Goal: Information Seeking & Learning: Learn about a topic

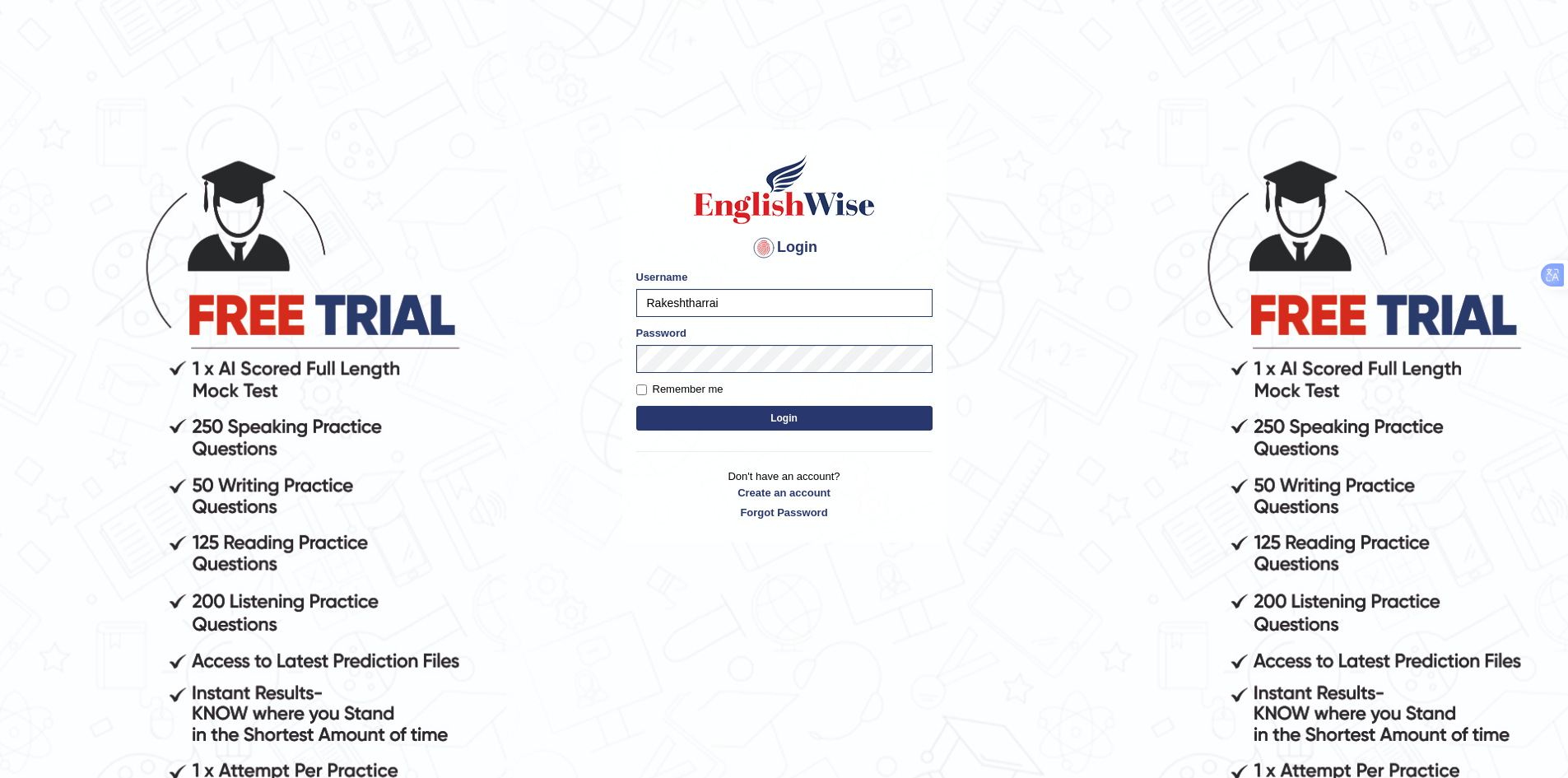
click at [763, 417] on button "Login" at bounding box center [784, 417] width 296 height 24
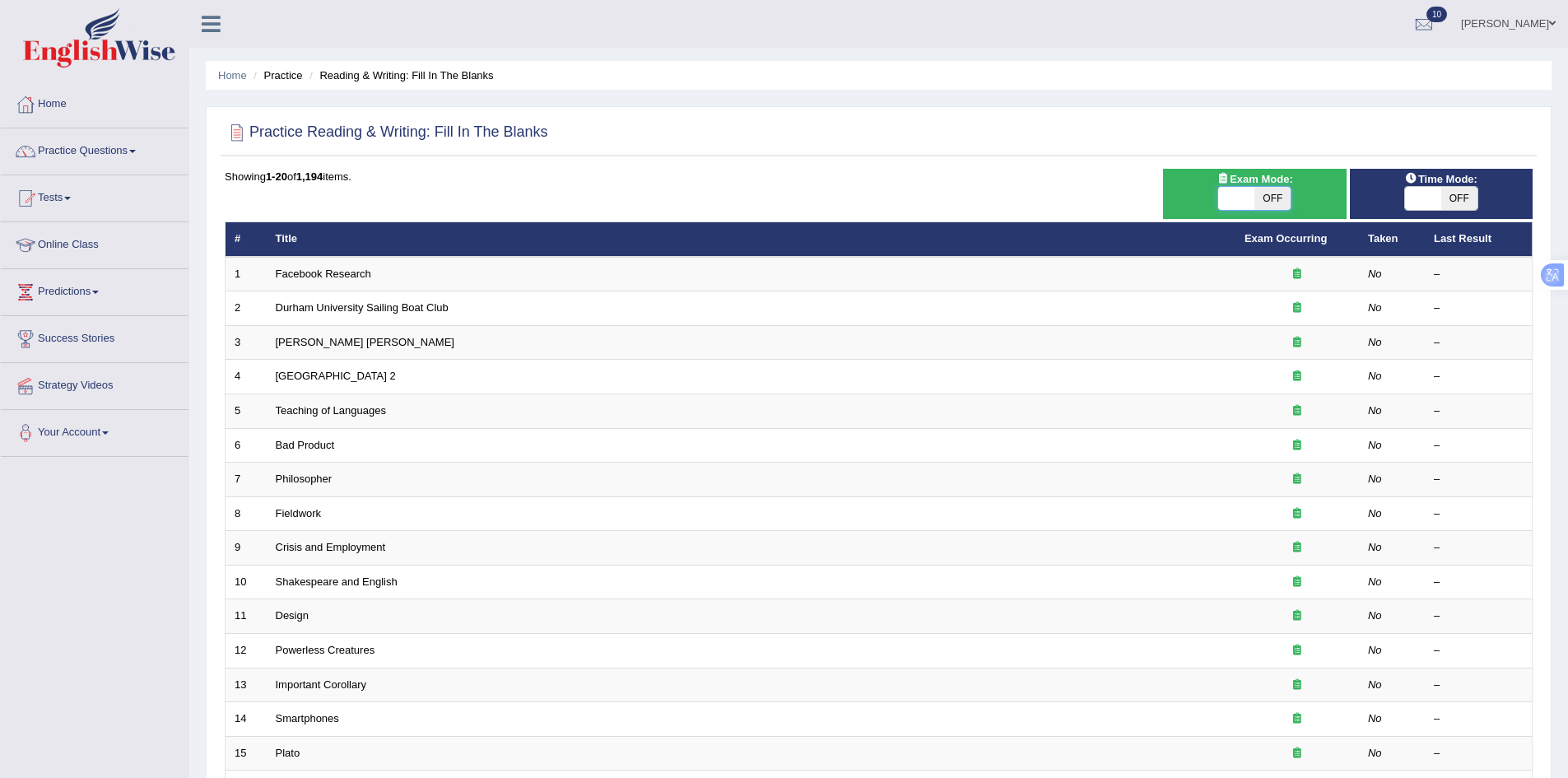
click at [1247, 205] on span at bounding box center [1236, 198] width 36 height 23
checkbox input "true"
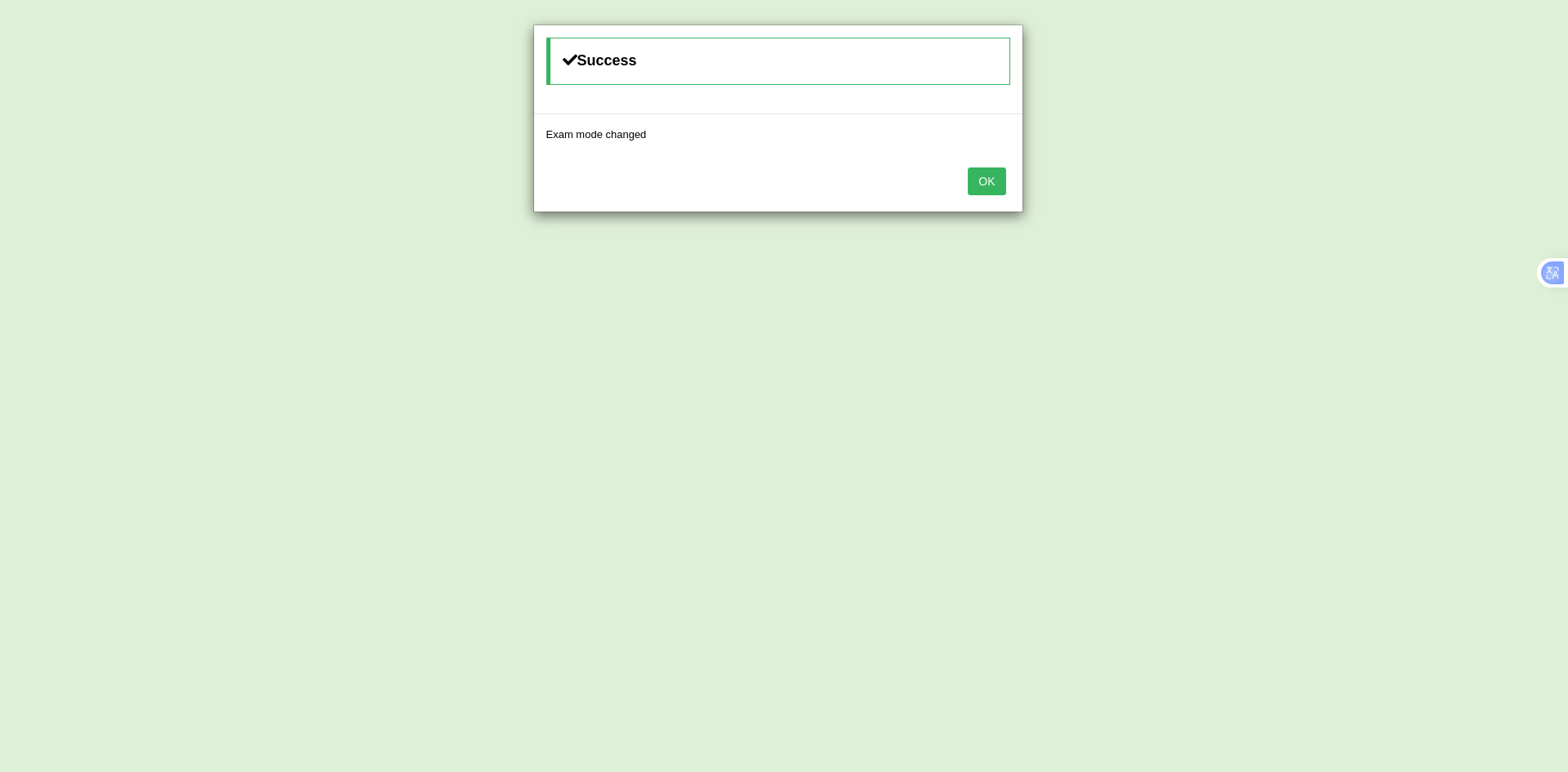
click at [965, 183] on div "OK" at bounding box center [778, 184] width 488 height 57
click at [980, 184] on button "OK" at bounding box center [986, 182] width 38 height 28
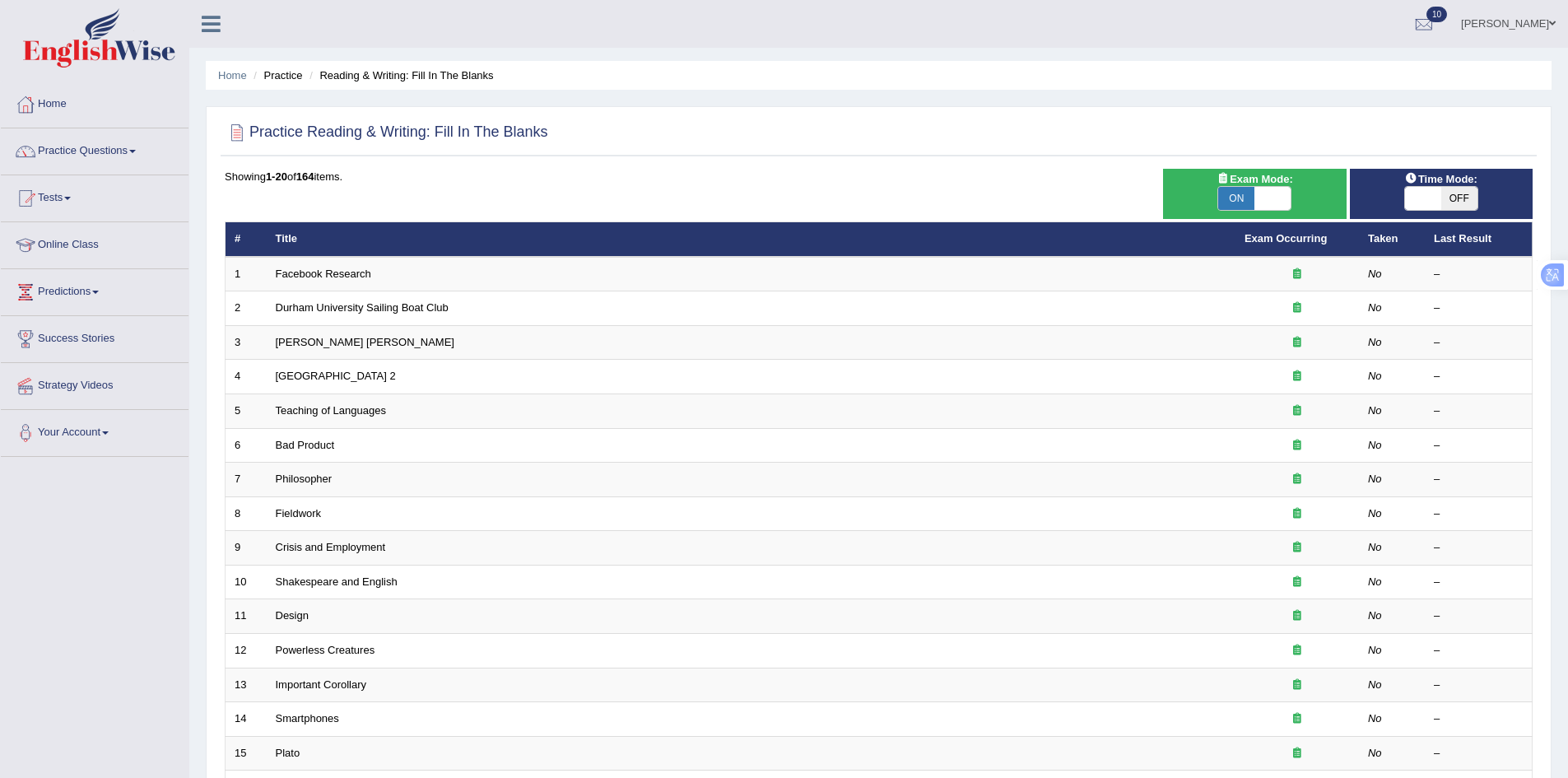
click at [1447, 197] on span "OFF" at bounding box center [1460, 198] width 36 height 23
checkbox input "true"
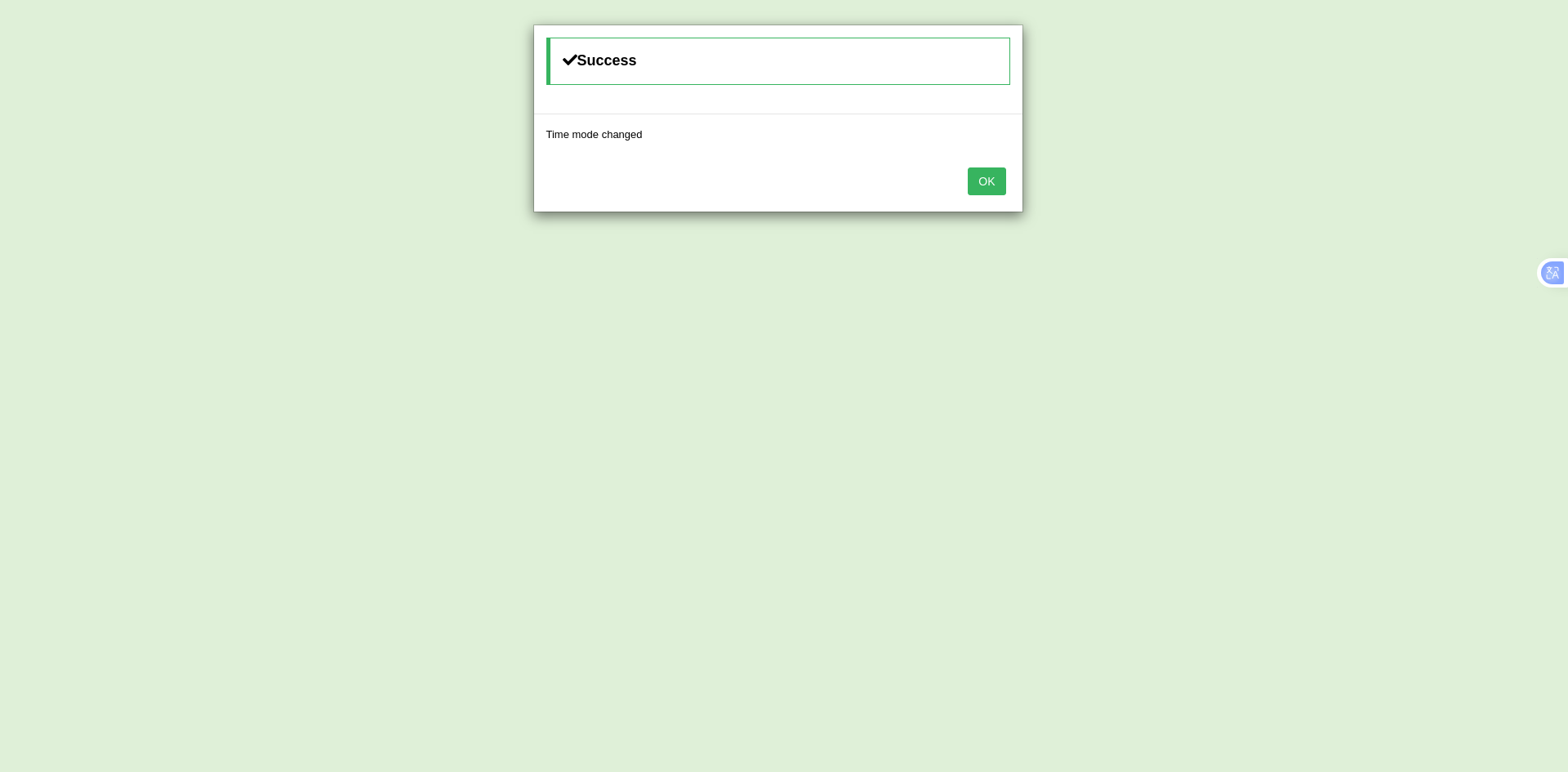
click at [983, 192] on button "OK" at bounding box center [986, 182] width 38 height 28
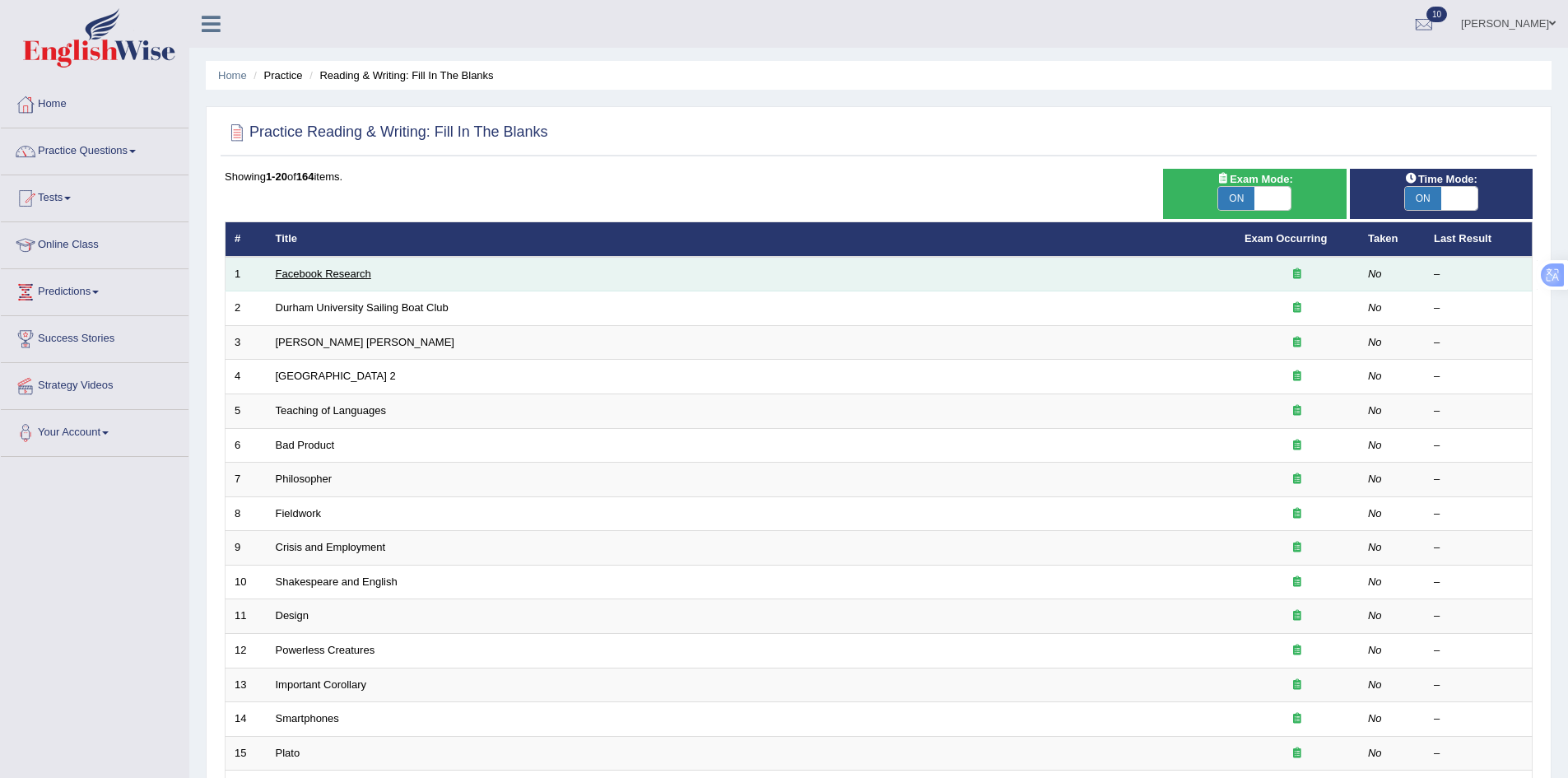
click at [341, 272] on link "Facebook Research" at bounding box center [323, 273] width 95 height 12
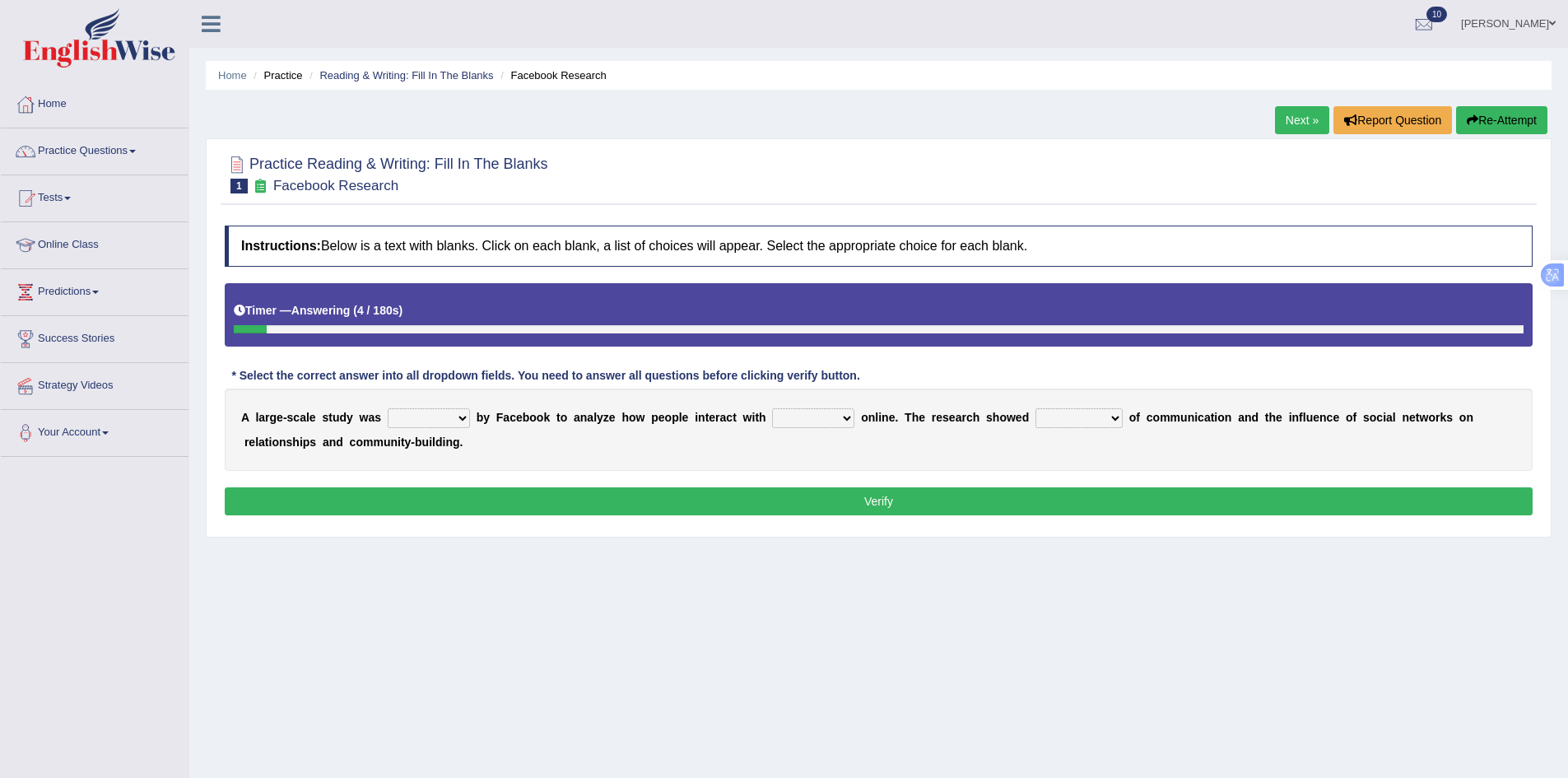
click at [438, 423] on select "surveyed had asked made" at bounding box center [429, 417] width 82 height 20
select select "made"
click at [388, 408] on select "surveyed had asked made" at bounding box center [429, 417] width 82 height 20
click at [820, 415] on select "together all each other another" at bounding box center [813, 417] width 82 height 20
select select "each other"
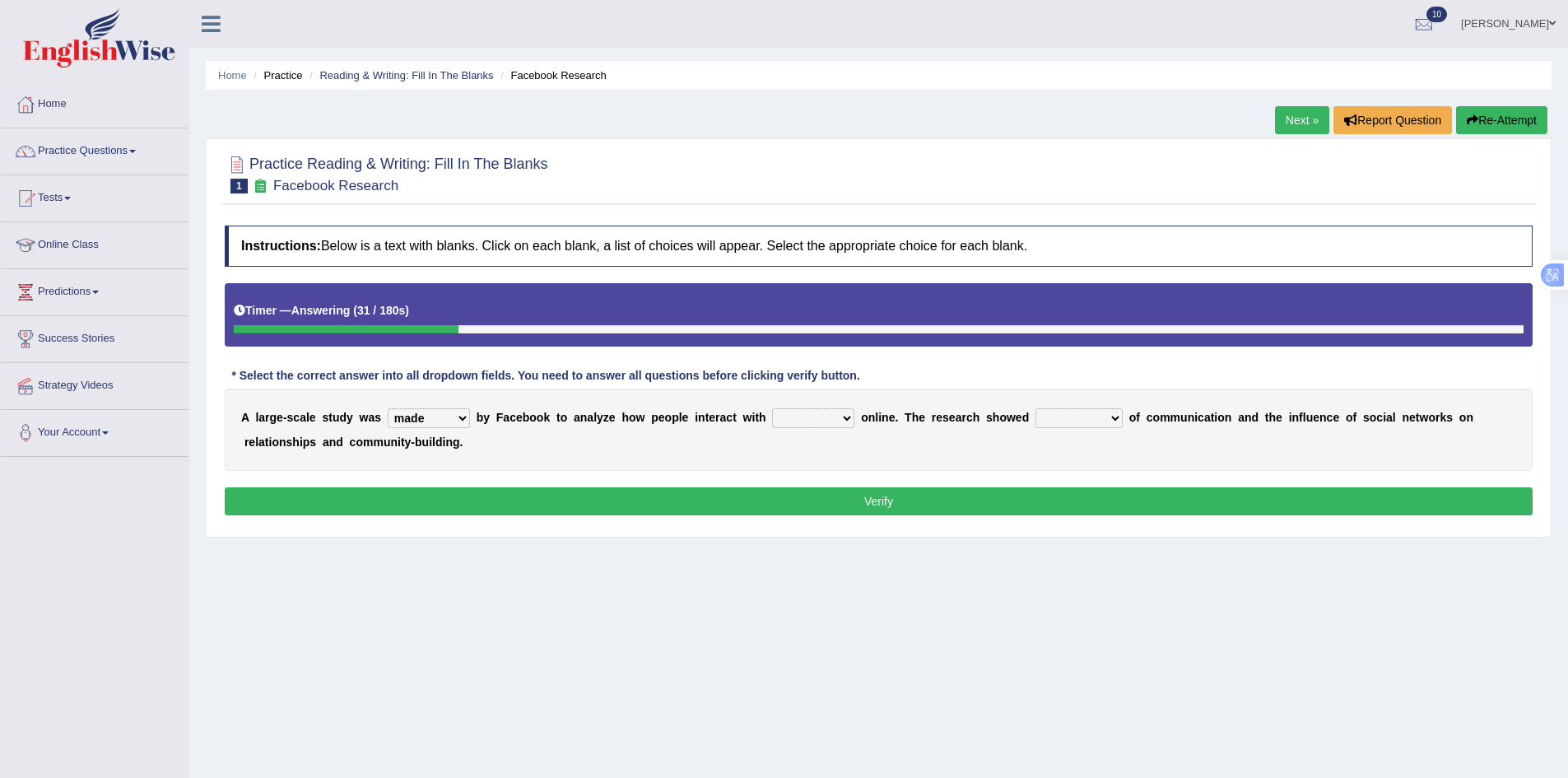
click at [772, 408] on select "together all each other another" at bounding box center [813, 417] width 82 height 20
click at [1063, 419] on select "advantages standards fellowships patterns" at bounding box center [1078, 417] width 87 height 20
select select "advantages"
click at [1035, 408] on select "advantages standards fellowships patterns" at bounding box center [1078, 417] width 87 height 20
click at [978, 500] on button "Verify" at bounding box center [879, 502] width 1308 height 28
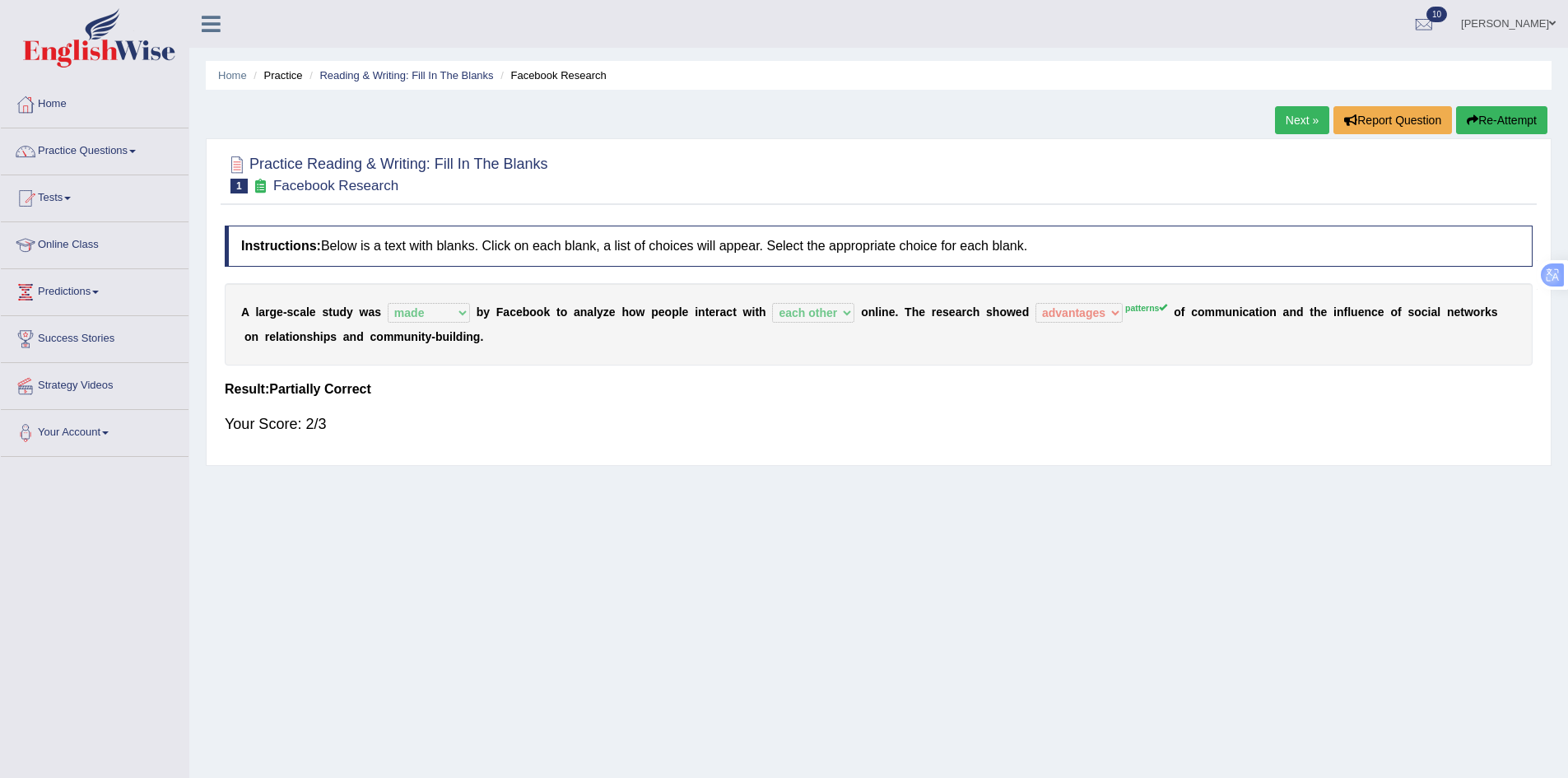
click at [1314, 127] on link "Next »" at bounding box center [1303, 120] width 54 height 28
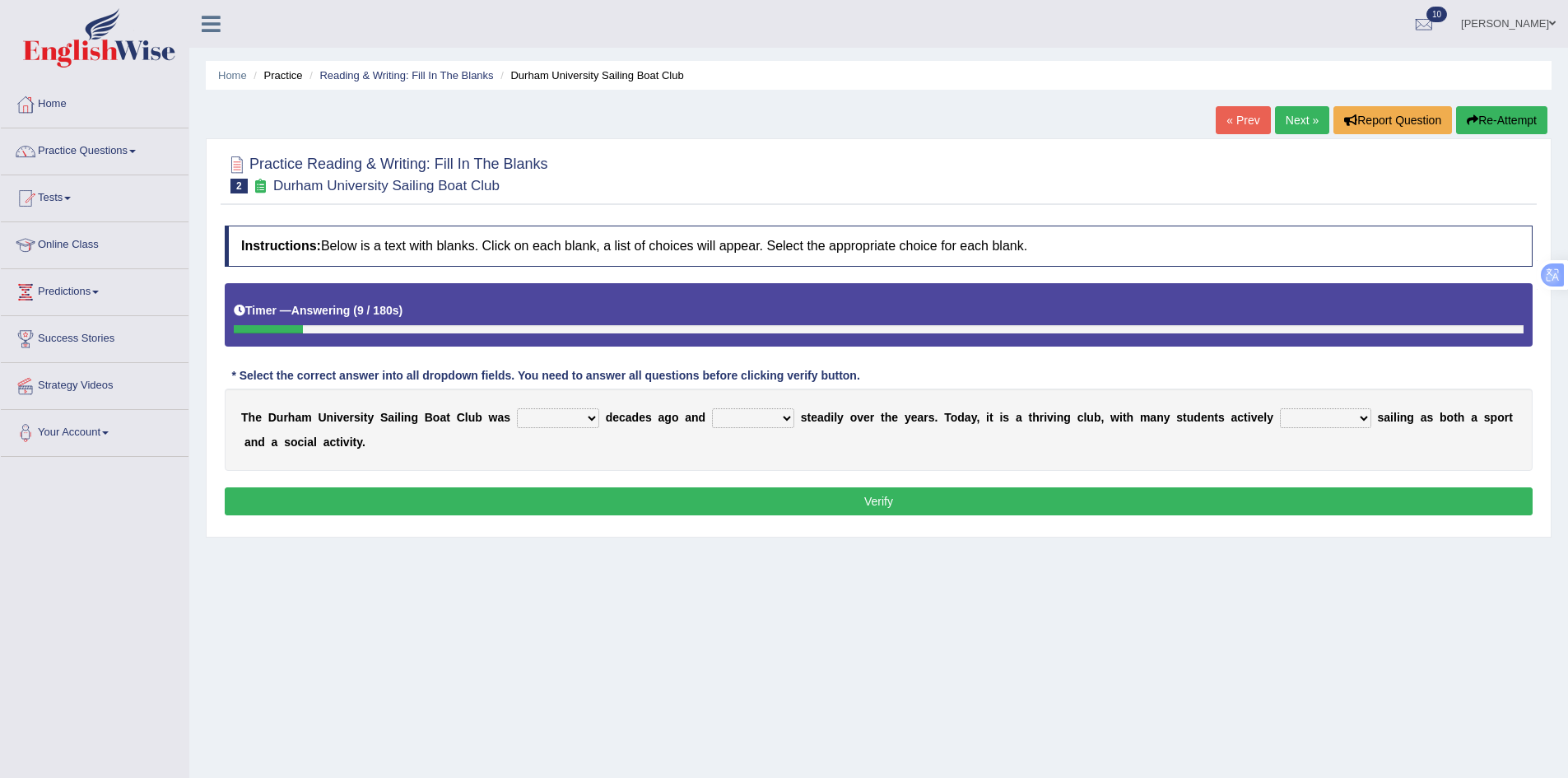
click at [557, 417] on select "found fund founded find" at bounding box center [558, 417] width 82 height 20
select select "found"
click at [517, 408] on select "found fund founded find" at bounding box center [558, 417] width 82 height 20
click at [753, 414] on select "grow growing has grown grown" at bounding box center [753, 417] width 82 height 20
select select "has grown"
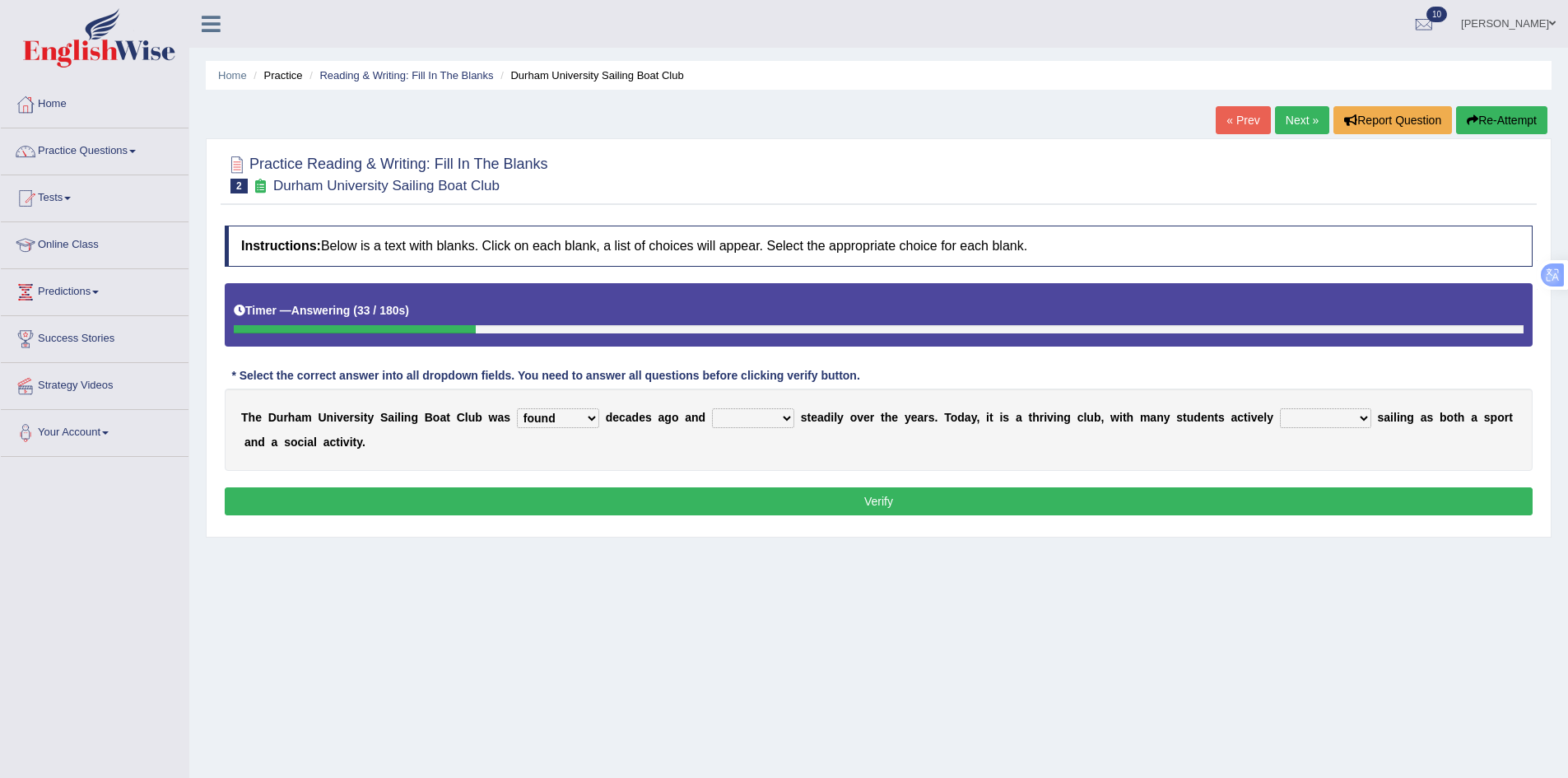
click at [712, 408] on select "grow growing has grown grown" at bounding box center [753, 417] width 82 height 20
click at [1306, 417] on select "enjoy enjoyed are enjoying enjoying" at bounding box center [1326, 417] width 92 height 20
select select "enjoyed"
click at [1280, 408] on select "enjoy enjoyed are enjoying enjoying" at bounding box center [1326, 417] width 92 height 20
drag, startPoint x: 1090, startPoint y: 477, endPoint x: 1090, endPoint y: 494, distance: 17.0
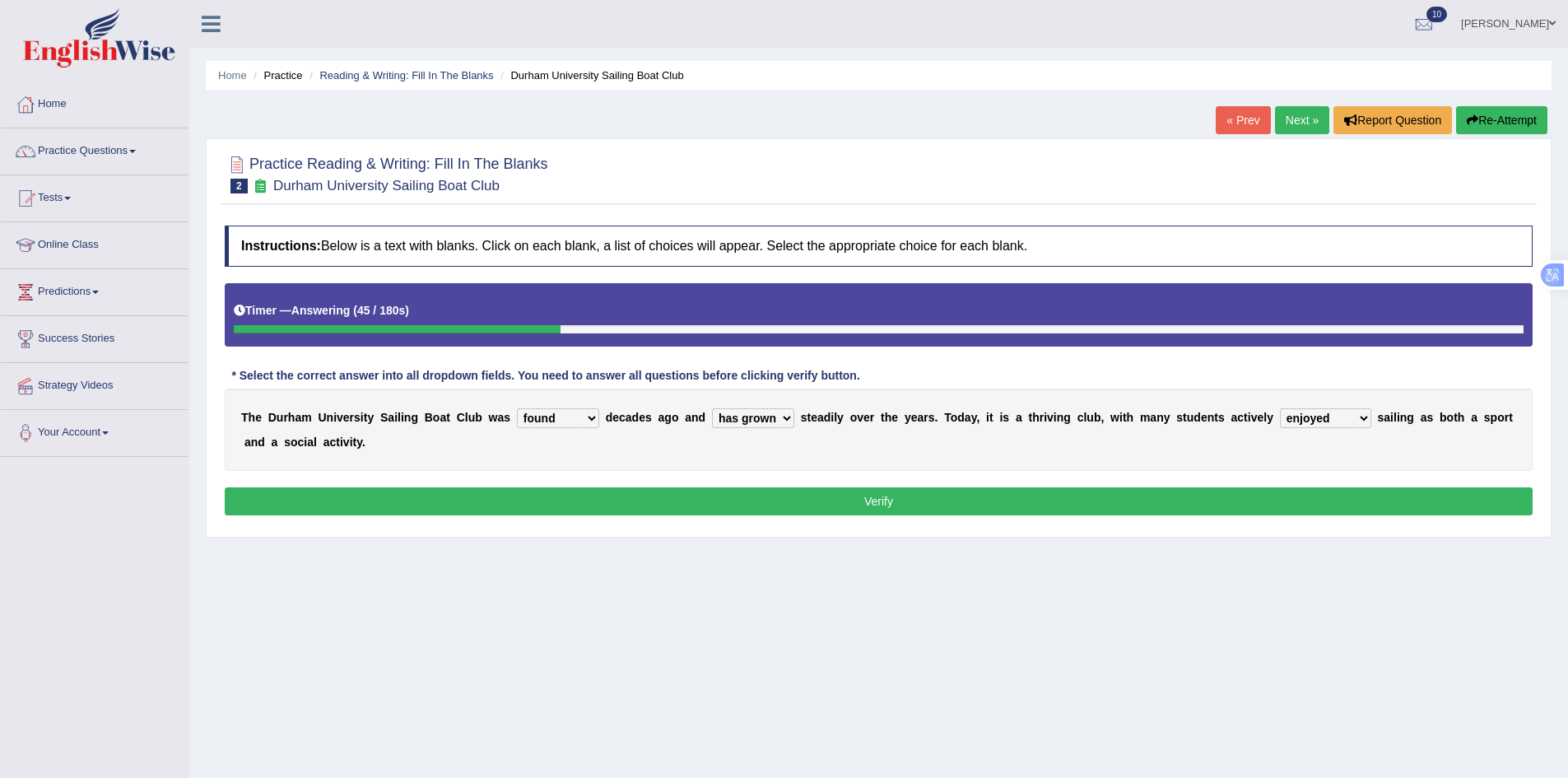
click at [1090, 494] on div "Instructions: Below is a text with blanks. Click on each blank, a list of choic…" at bounding box center [878, 373] width 1317 height 311
click at [1091, 499] on button "Verify" at bounding box center [879, 502] width 1308 height 28
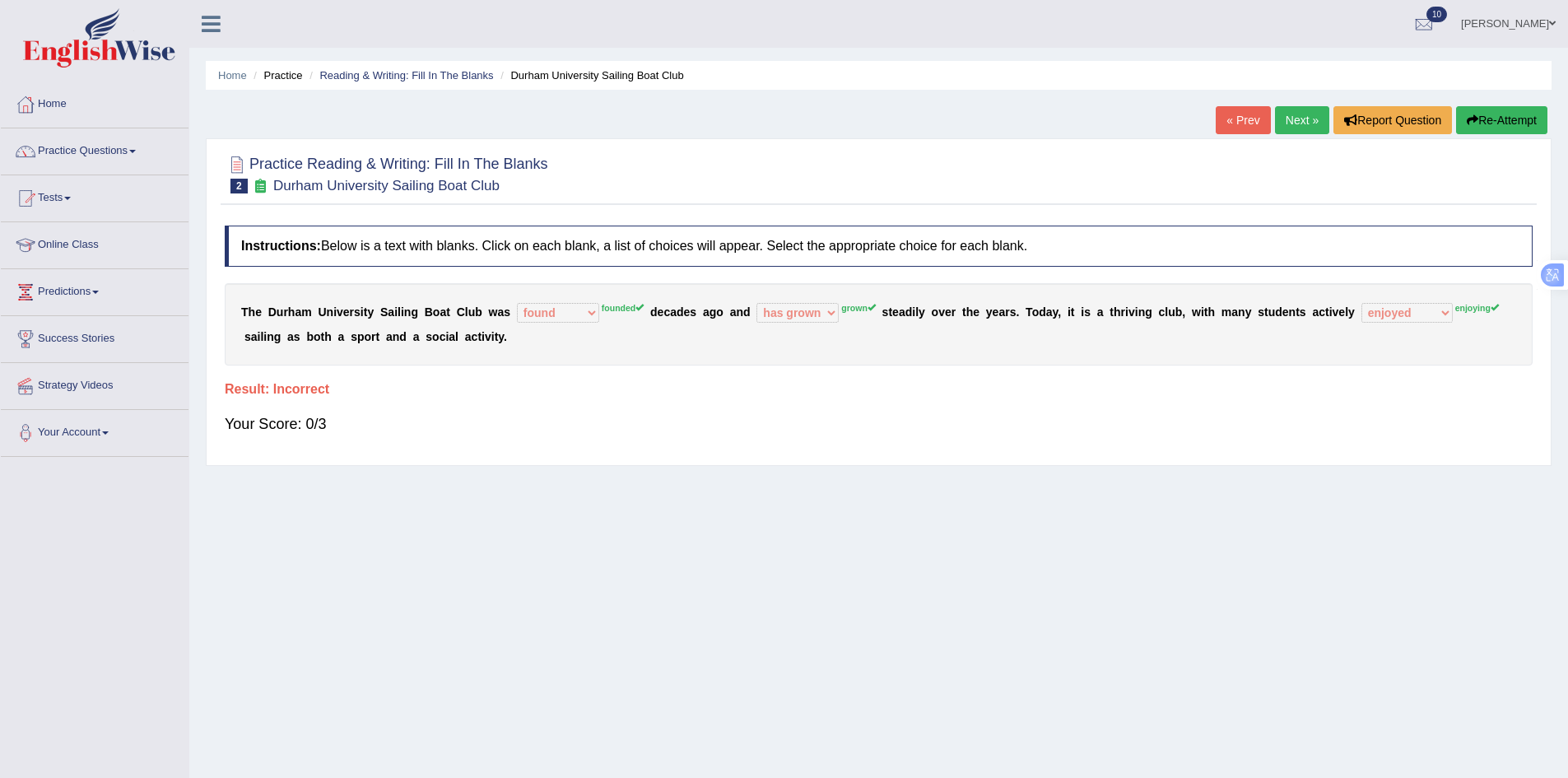
click at [1287, 118] on link "Next »" at bounding box center [1303, 120] width 54 height 28
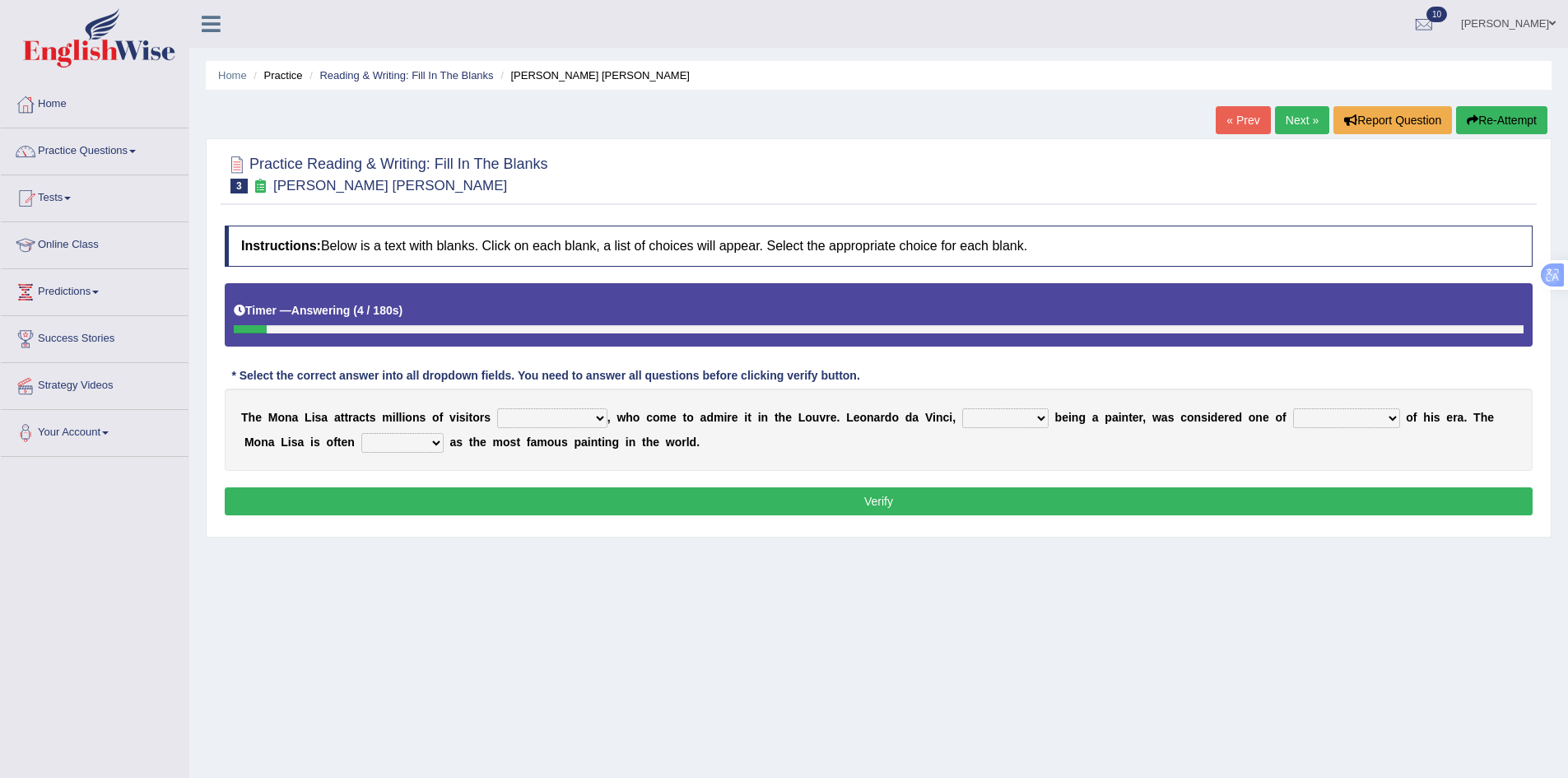
click at [550, 419] on select "around the year the all year all year round per year" at bounding box center [552, 417] width 110 height 20
click at [497, 408] on select "around the year the all year all year round per year" at bounding box center [552, 417] width 110 height 20
click at [543, 413] on select "around the year the all year all year round per year" at bounding box center [552, 417] width 110 height 20
click at [497, 408] on select "around the year the all year all year round per year" at bounding box center [552, 417] width 110 height 20
click at [553, 416] on select "around the year the all year all year round per year" at bounding box center [552, 417] width 110 height 20
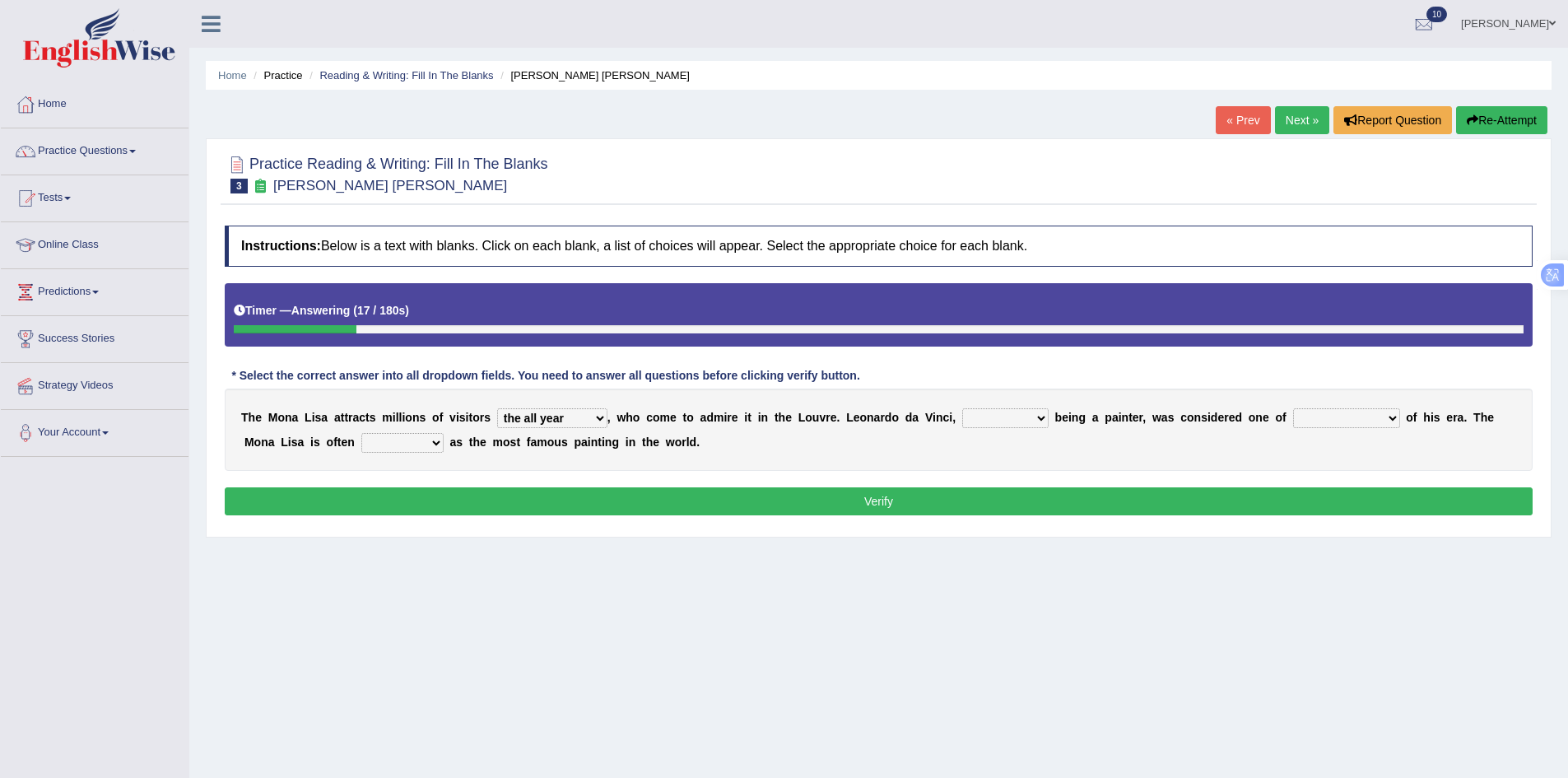
click at [497, 408] on select "around the year the all year all year round per year" at bounding box center [552, 417] width 110 height 20
click at [557, 417] on select "around the year the all year all year round per year" at bounding box center [552, 417] width 110 height 20
select select "per year"
click at [497, 408] on select "around the year the all year all year round per year" at bounding box center [552, 417] width 110 height 20
click at [1025, 419] on select "rather than as much as as well as as long as" at bounding box center [1005, 417] width 87 height 20
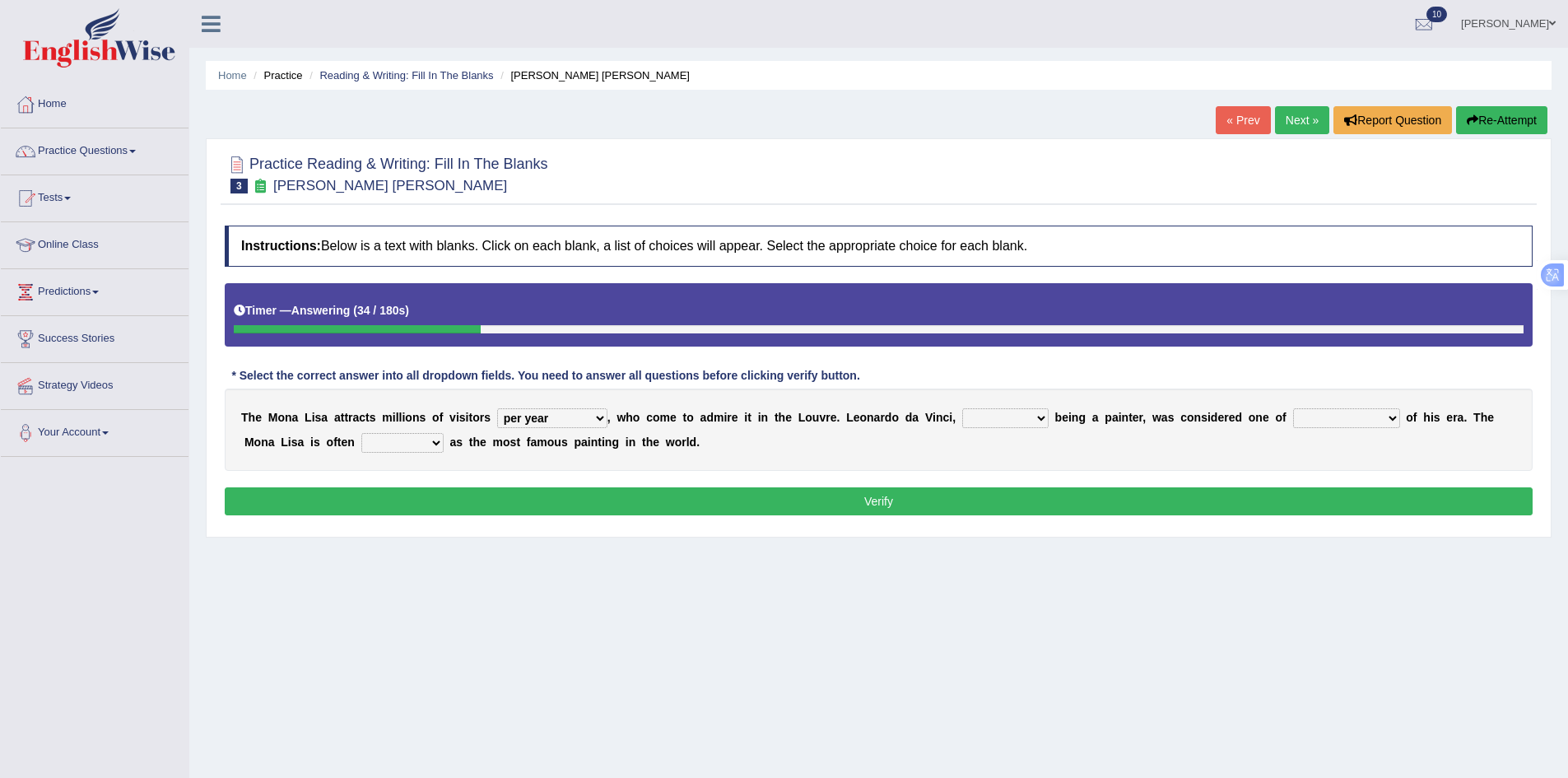
select select "rather than"
click at [962, 408] on select "rather than as much as as well as as long as" at bounding box center [1005, 417] width 87 height 20
click at [1313, 416] on select "better artists artist the better artist the best artists" at bounding box center [1347, 417] width 107 height 20
select select "the best artists"
click at [1293, 408] on select "better artists artist the better artist the best artists" at bounding box center [1347, 417] width 107 height 20
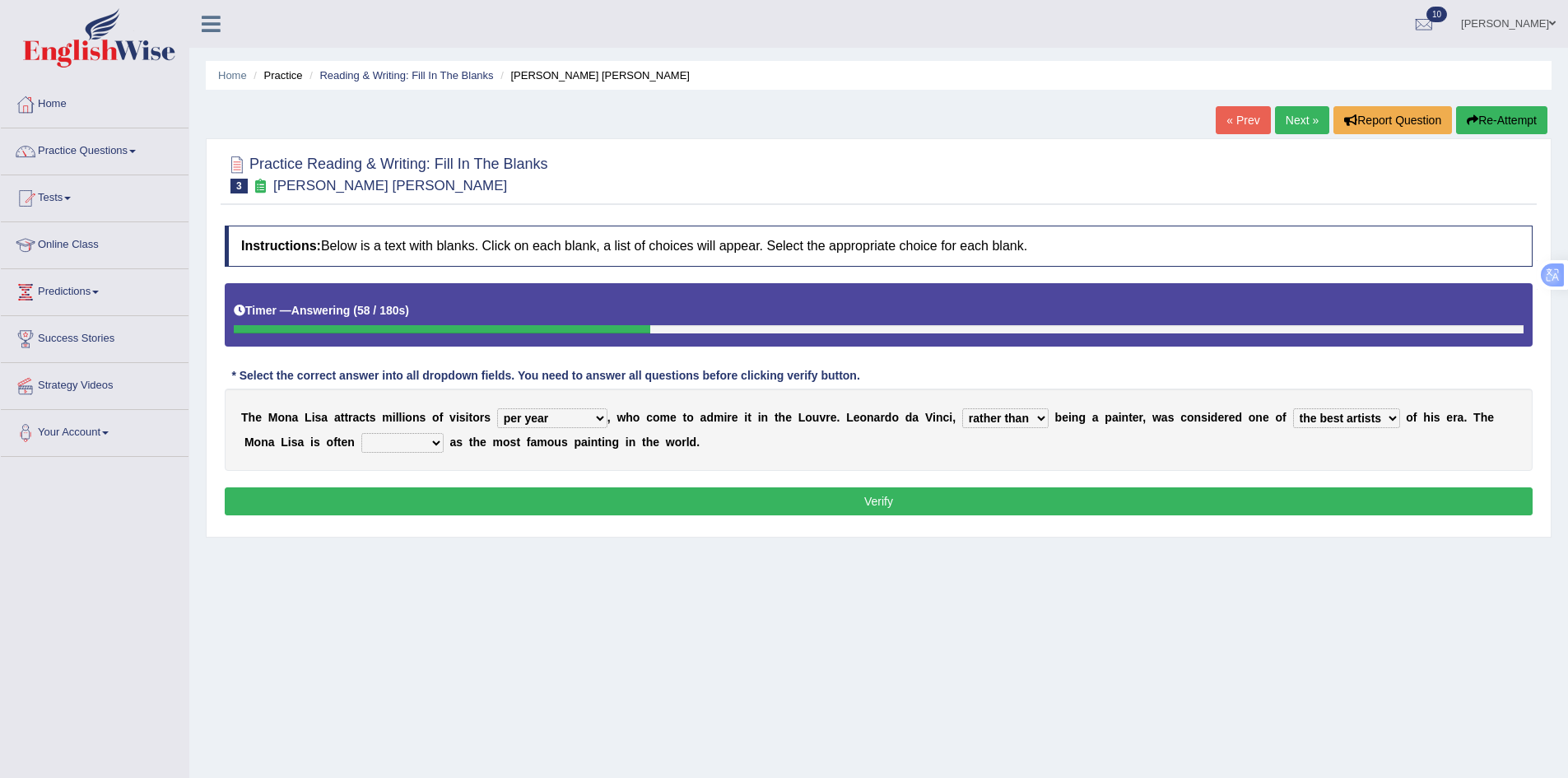
click at [377, 443] on select "classified suggested predicted described" at bounding box center [403, 442] width 82 height 20
select select "described"
click at [362, 432] on select "classified suggested predicted described" at bounding box center [403, 442] width 82 height 20
click at [663, 499] on button "Verify" at bounding box center [879, 502] width 1308 height 28
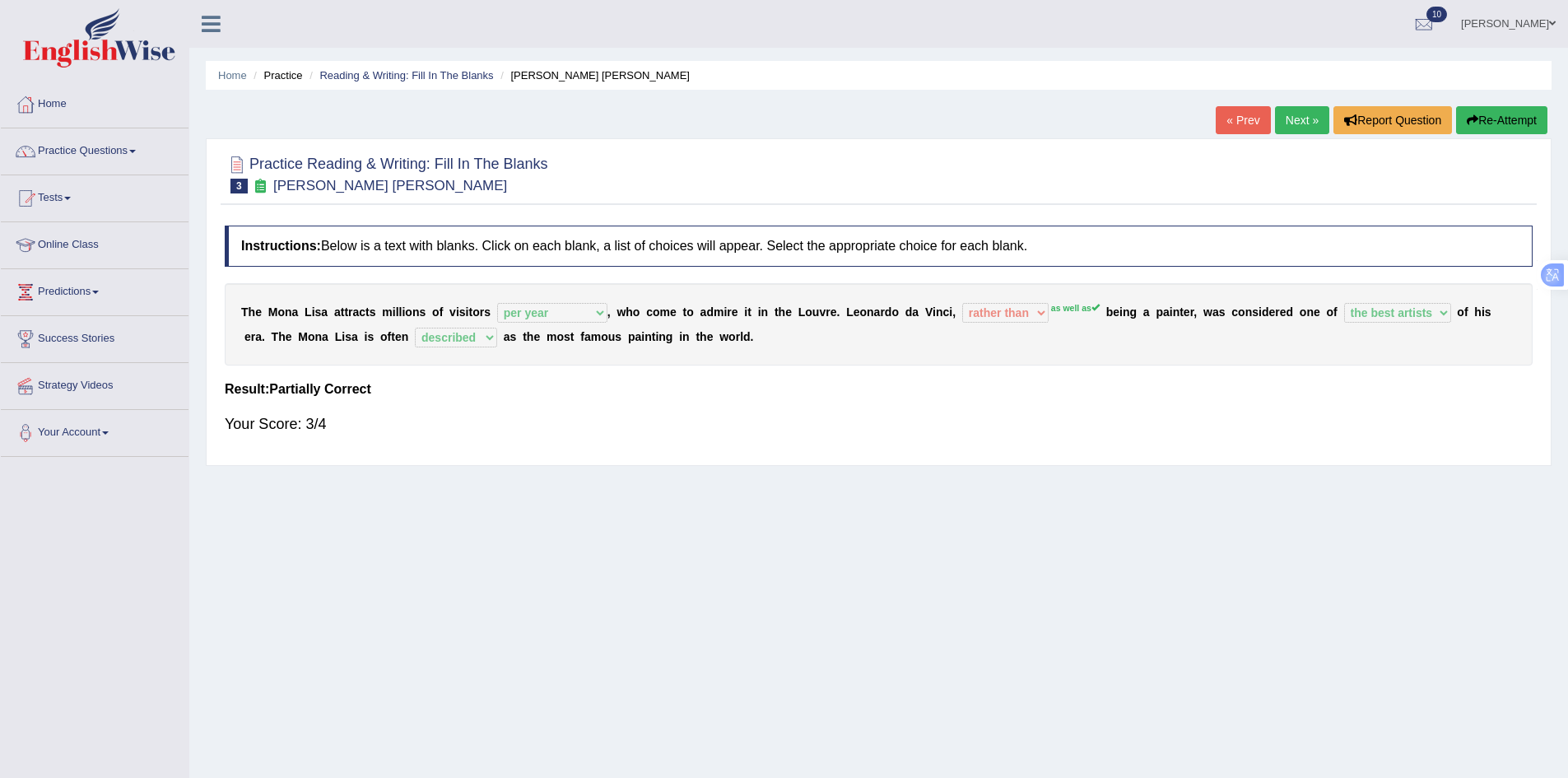
click at [1303, 117] on link "Next »" at bounding box center [1303, 120] width 54 height 28
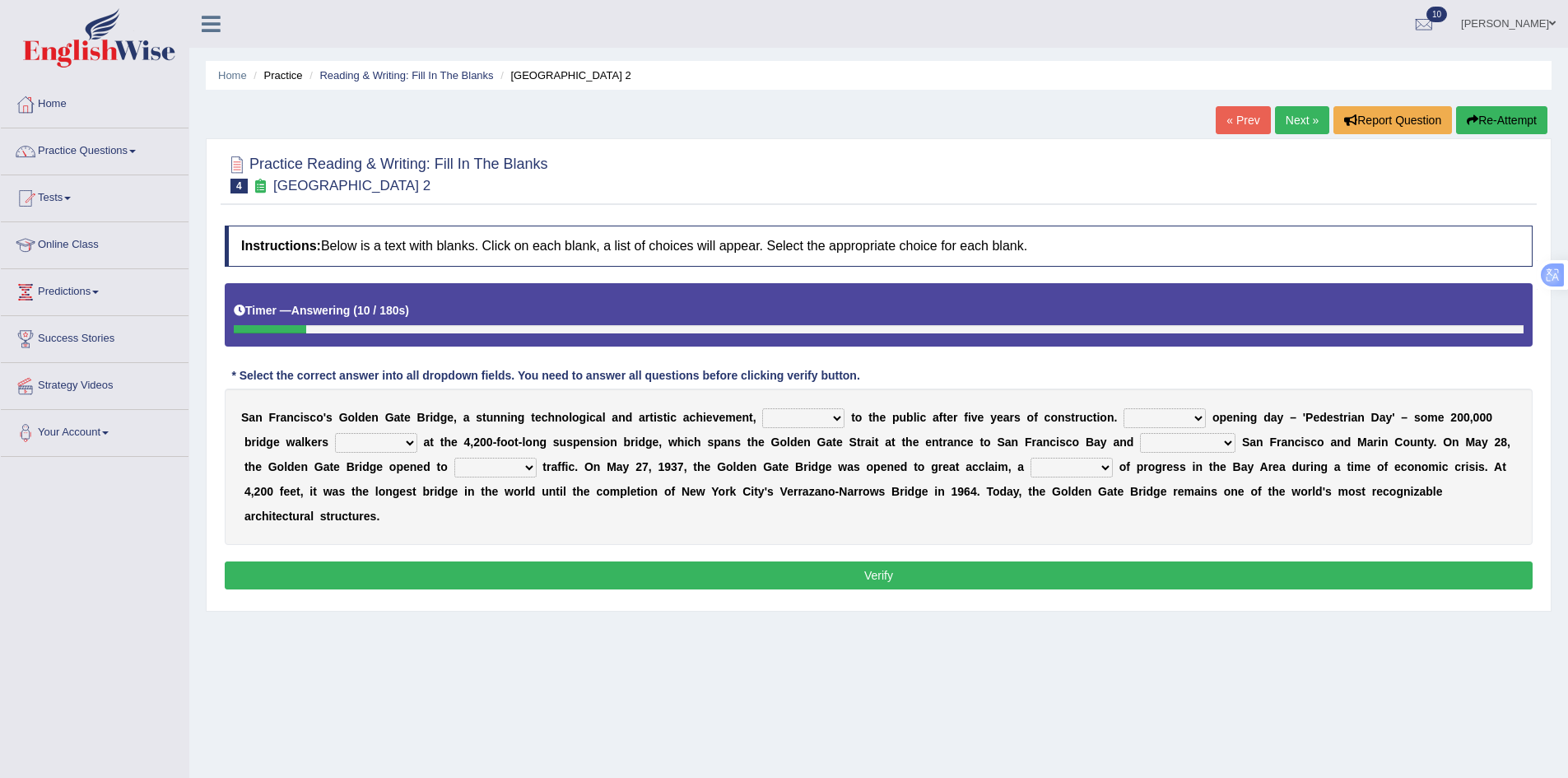
click at [820, 416] on select "opens closes appears equals" at bounding box center [804, 417] width 82 height 20
select select "opens"
click at [763, 408] on select "opens closes appears equals" at bounding box center [804, 417] width 82 height 20
click at [815, 422] on select "opens closes appears equals" at bounding box center [804, 417] width 82 height 20
click at [763, 408] on select "opens closes appears equals" at bounding box center [804, 417] width 82 height 20
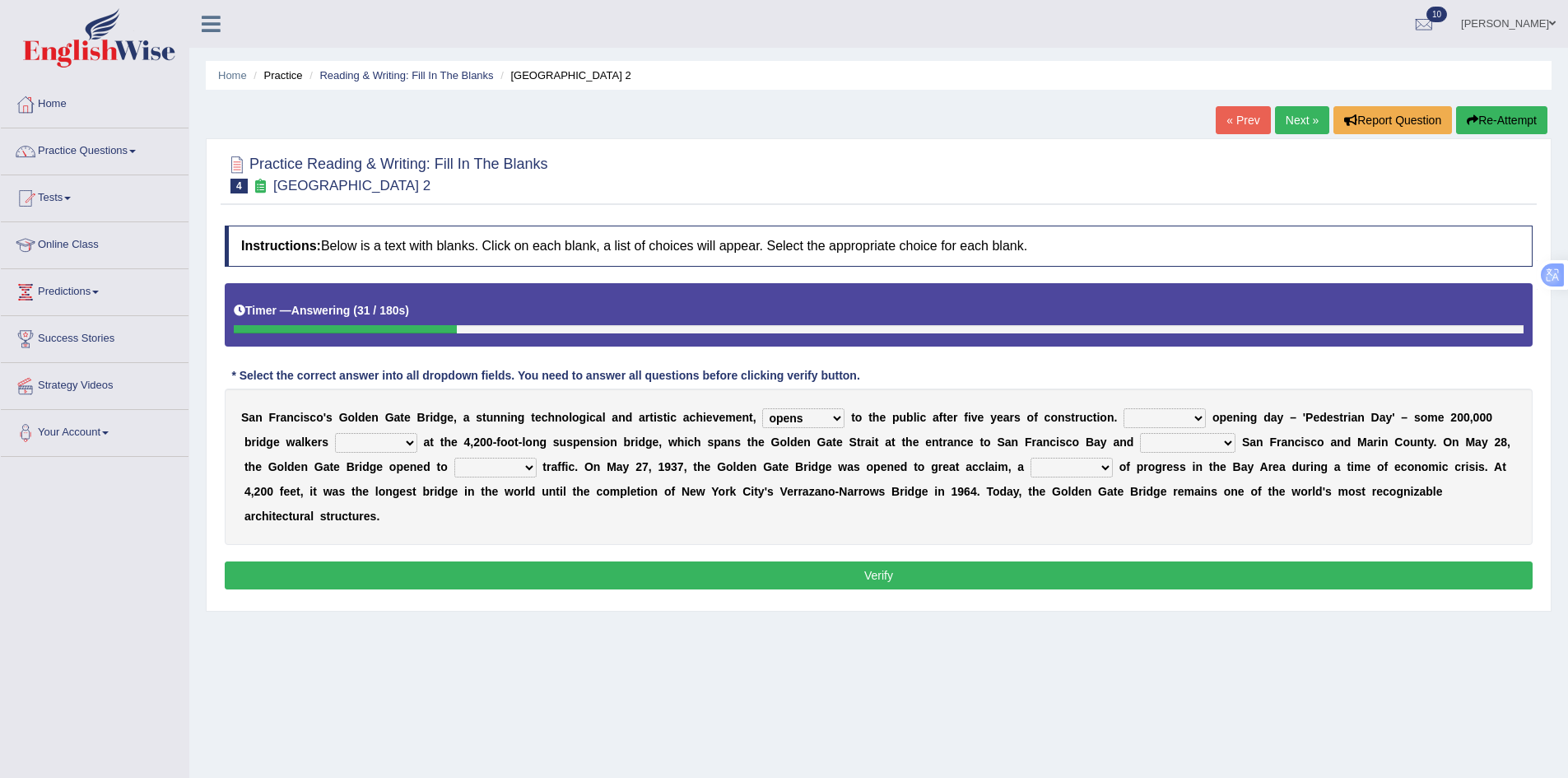
click at [1160, 417] on select "On During Since When" at bounding box center [1165, 417] width 82 height 20
select select "On"
click at [1124, 408] on select "On During Since When" at bounding box center [1165, 417] width 82 height 20
click at [1166, 417] on select "On During Since When" at bounding box center [1165, 417] width 82 height 20
click at [1165, 417] on select "On During Since When" at bounding box center [1165, 417] width 82 height 20
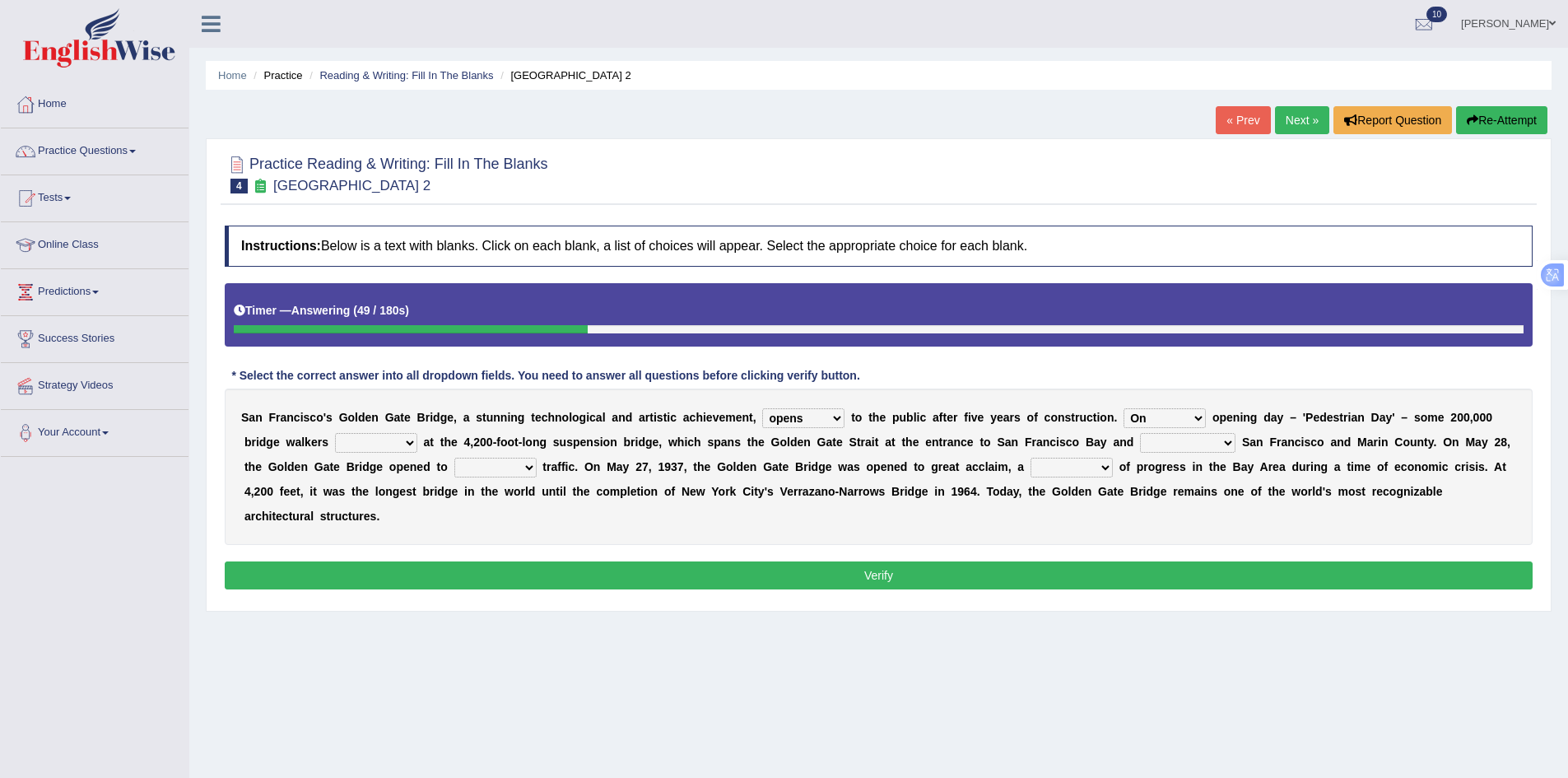
click at [369, 446] on select "stationed looked marveled laughed" at bounding box center [377, 442] width 82 height 20
select select "stationed"
click at [335, 432] on select "stationed looked marveled laughed" at bounding box center [377, 442] width 82 height 20
click at [1178, 444] on select "separates connects channels differentiates" at bounding box center [1188, 442] width 95 height 20
select select "connects"
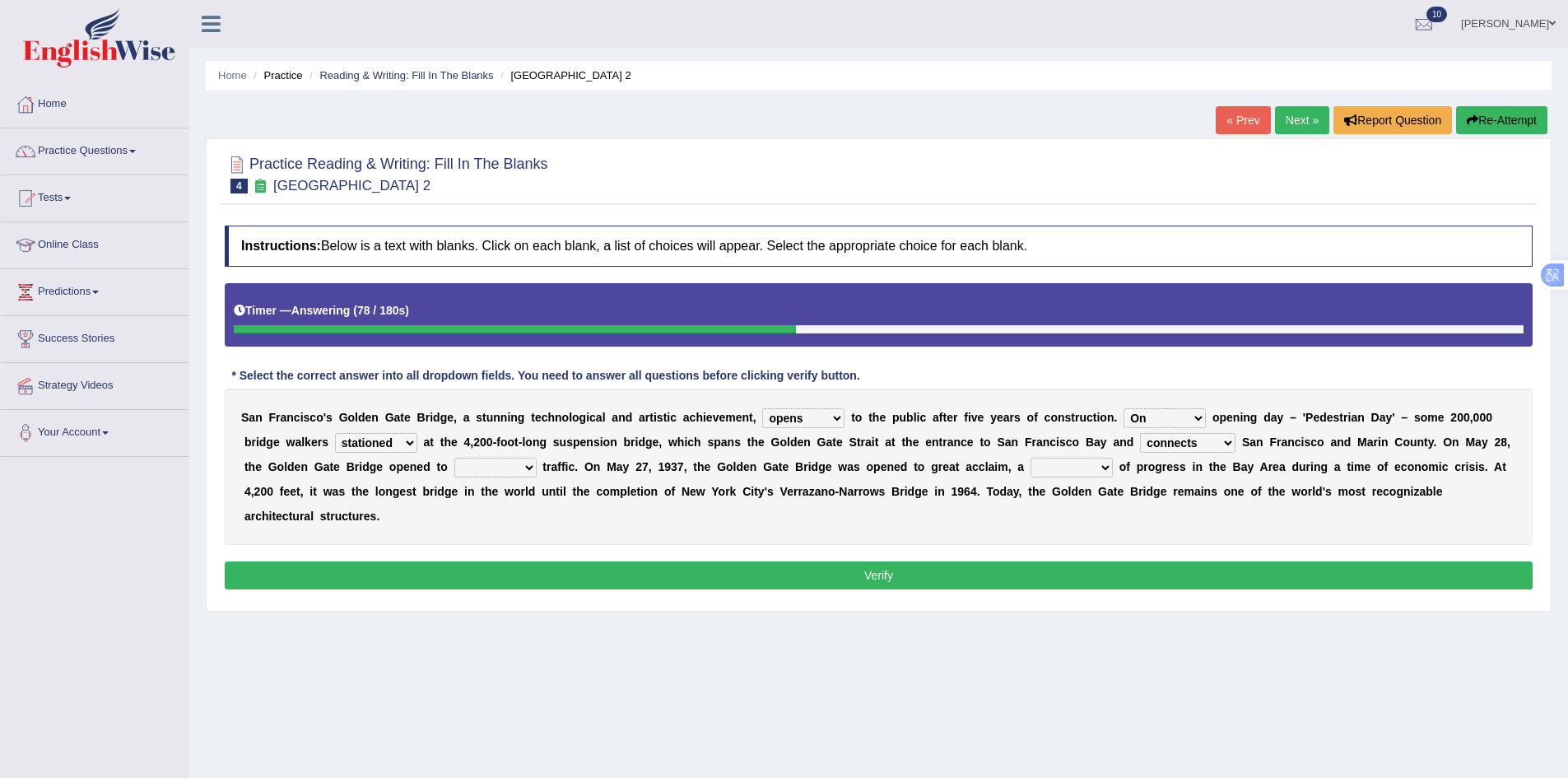
click at [1140, 432] on select "separates connects channels differentiates" at bounding box center [1188, 442] width 95 height 20
click at [482, 467] on select "aquatic vehicular airborne watertight" at bounding box center [495, 467] width 82 height 20
select select "vehicular"
click at [454, 458] on select "aquatic vehicular airborne watertight" at bounding box center [495, 467] width 82 height 20
click at [1072, 469] on select "denial symbol technique yield" at bounding box center [1072, 467] width 82 height 20
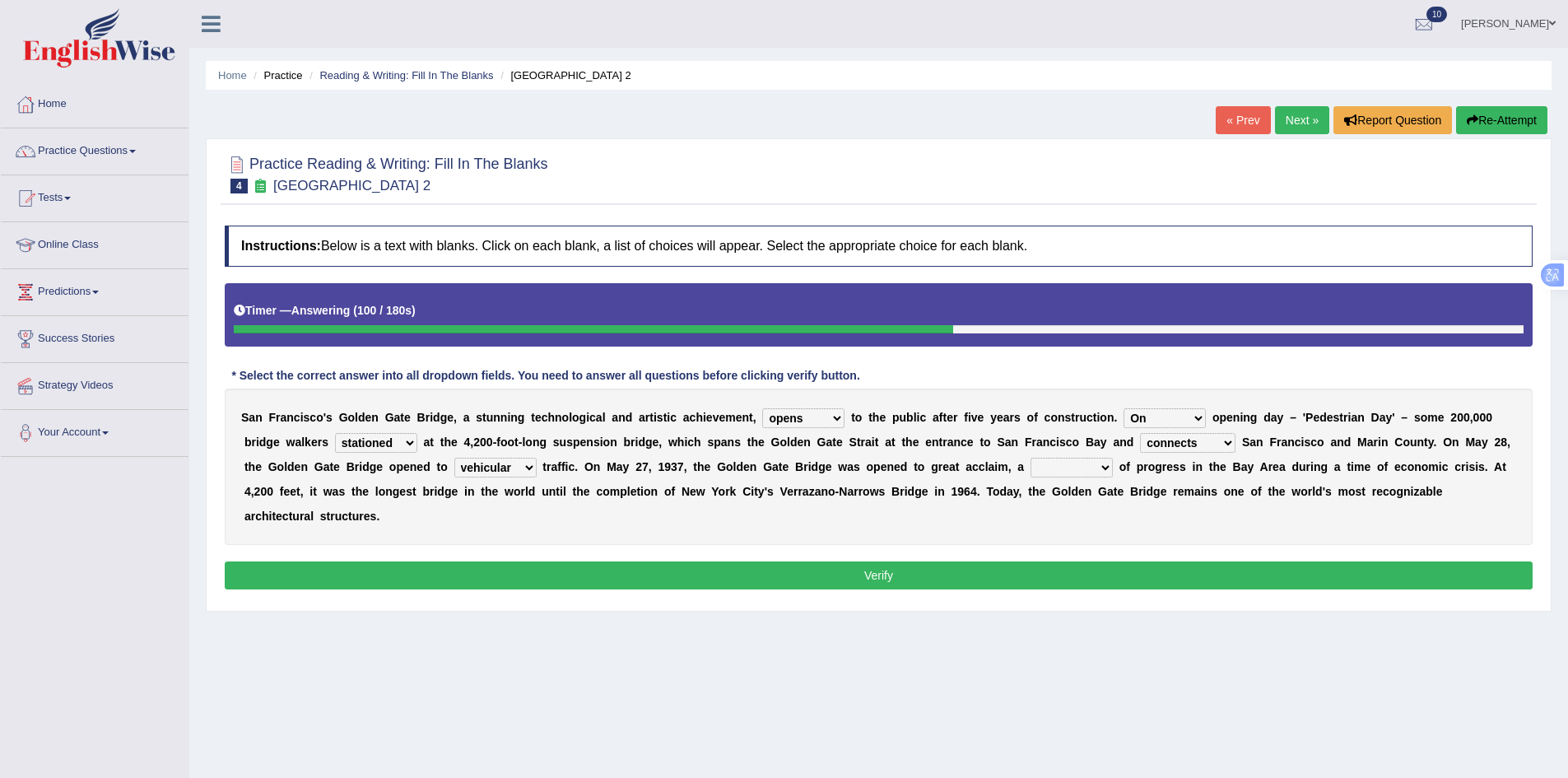
select select "symbol"
click at [1031, 458] on select "denial symbol technique yield" at bounding box center [1072, 467] width 82 height 20
click at [708, 583] on button "Verify" at bounding box center [879, 575] width 1308 height 28
